Goal: Use online tool/utility

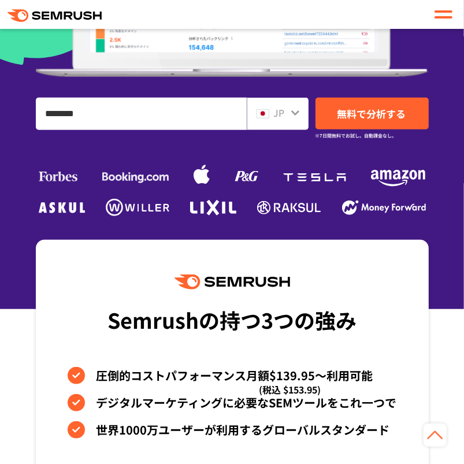
type input "********"
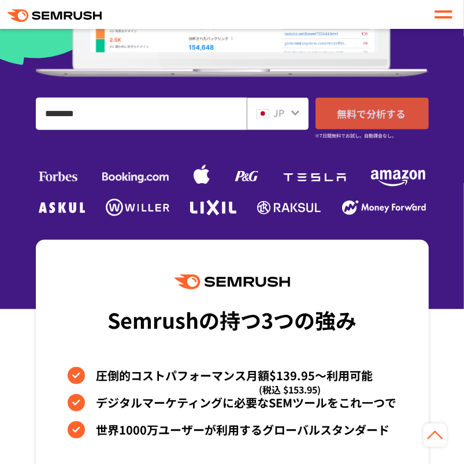
click at [372, 109] on span "無料で分析する" at bounding box center [372, 113] width 69 height 14
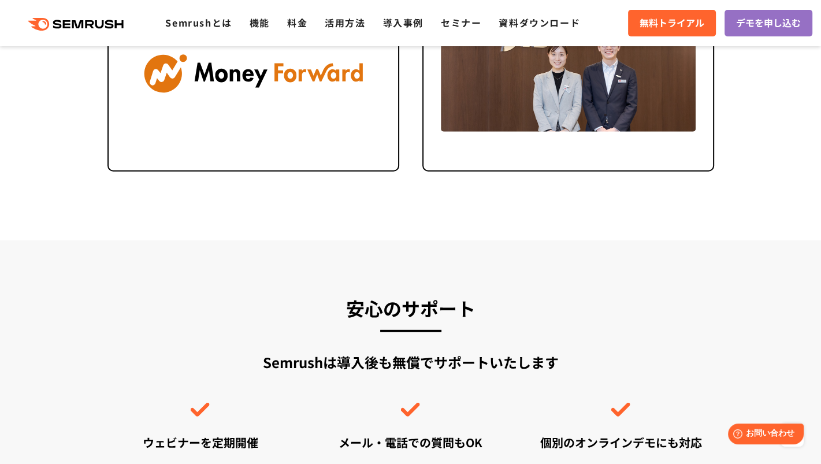
scroll to position [3072, 0]
